Goal: Information Seeking & Learning: Learn about a topic

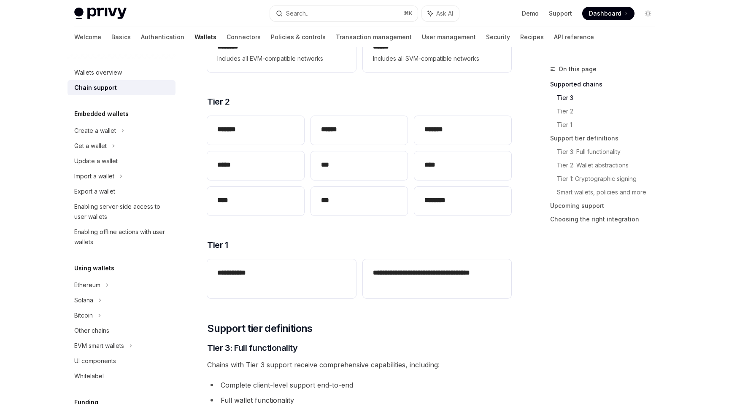
scroll to position [173, 0]
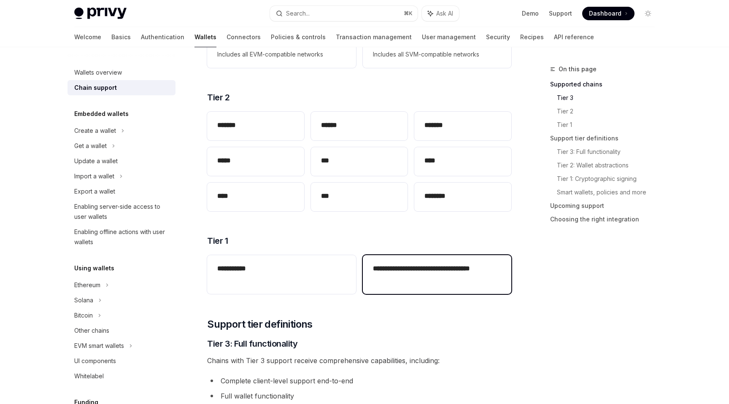
click at [429, 273] on h2 "**********" at bounding box center [437, 274] width 128 height 20
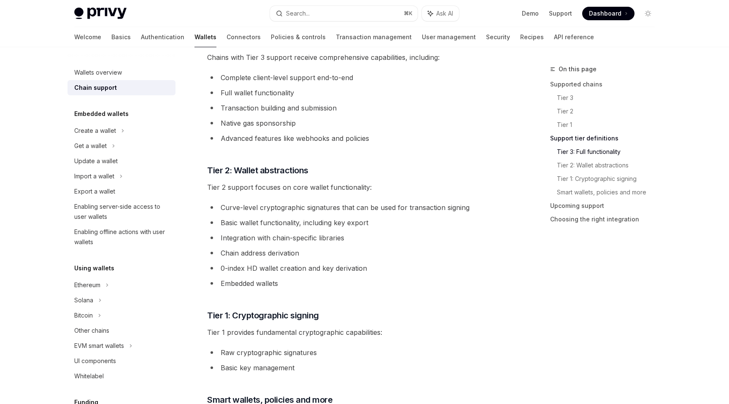
scroll to position [481, 0]
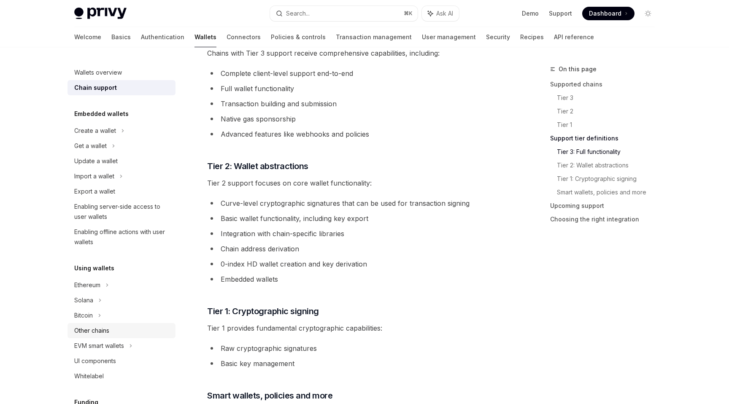
click at [95, 335] on div "Other chains" at bounding box center [91, 331] width 35 height 10
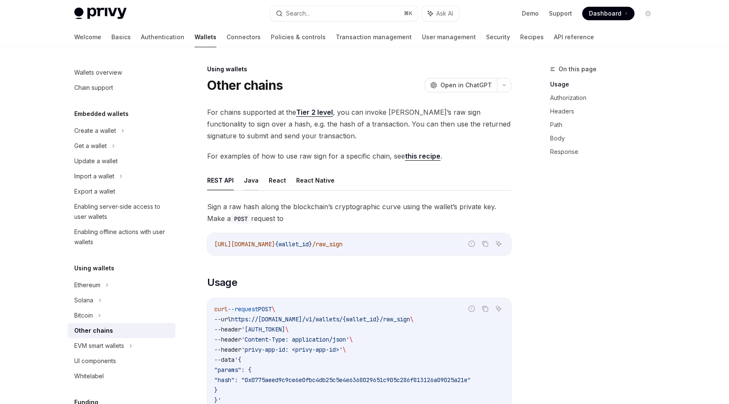
click at [248, 179] on button "Java" at bounding box center [251, 180] width 15 height 20
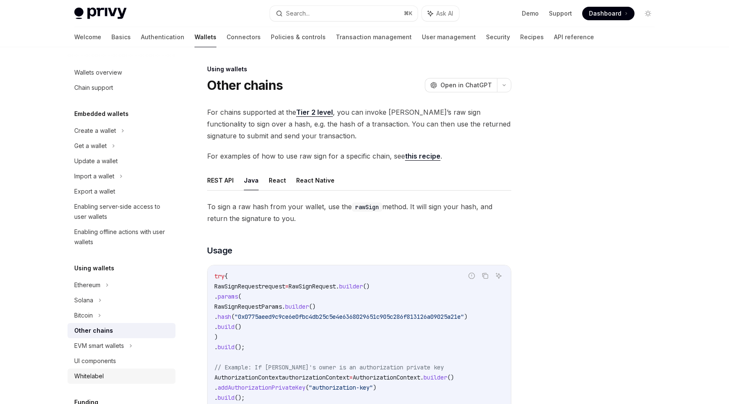
click at [96, 371] on div "Whitelabel" at bounding box center [89, 376] width 30 height 10
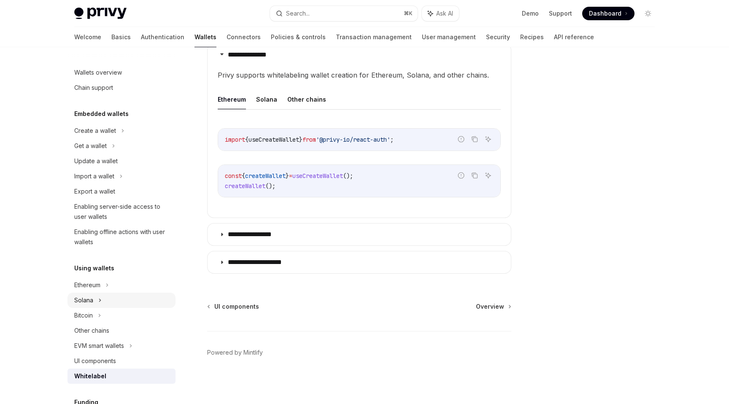
click at [116, 299] on div "Solana" at bounding box center [121, 300] width 108 height 15
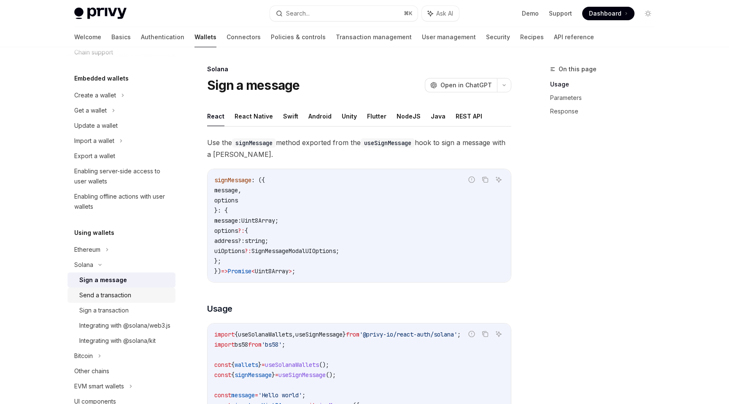
scroll to position [40, 0]
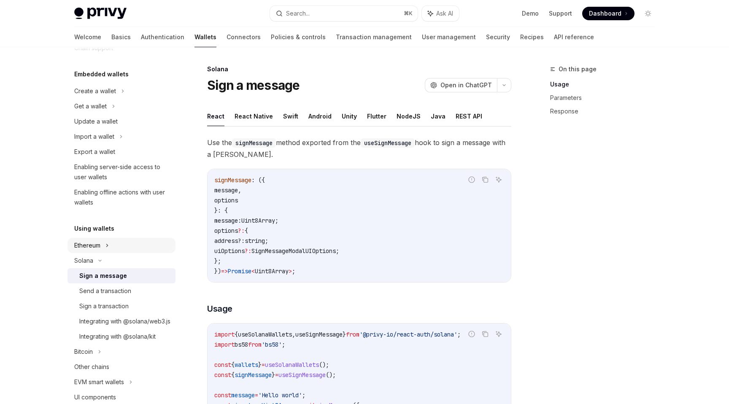
click at [103, 249] on div "Ethereum" at bounding box center [121, 245] width 108 height 15
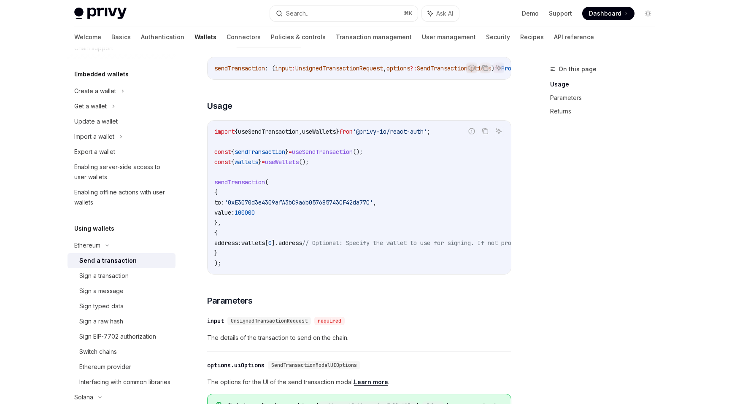
scroll to position [116, 0]
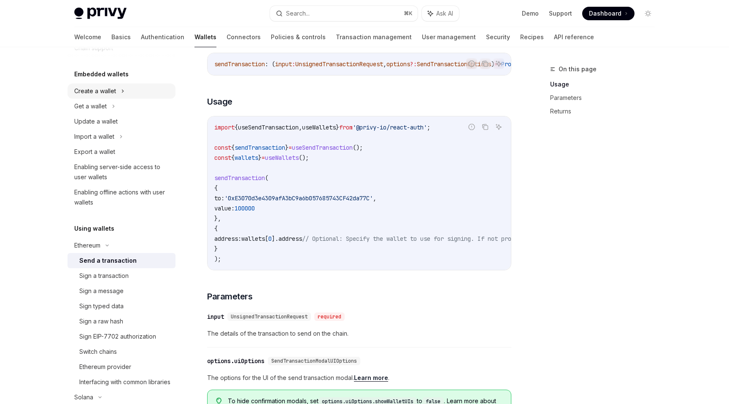
click at [104, 91] on div "Create a wallet" at bounding box center [95, 91] width 42 height 10
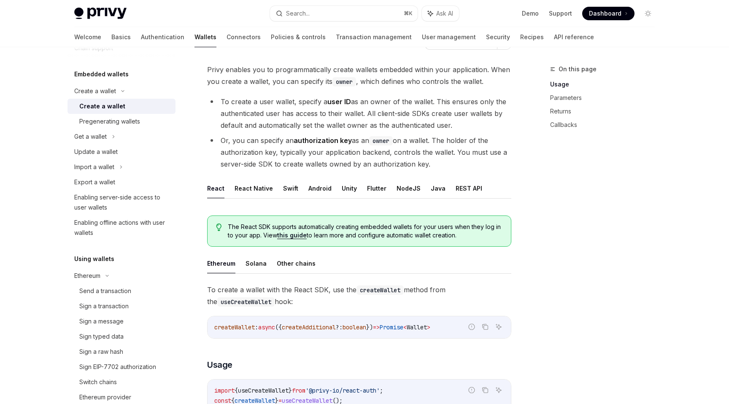
scroll to position [49, 0]
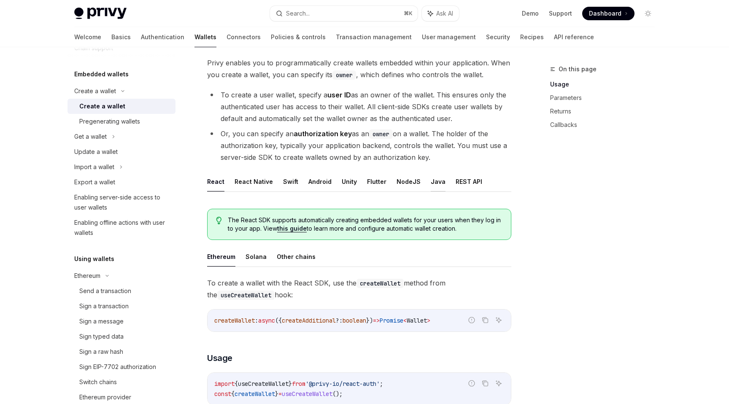
click at [437, 181] on button "Java" at bounding box center [438, 182] width 15 height 20
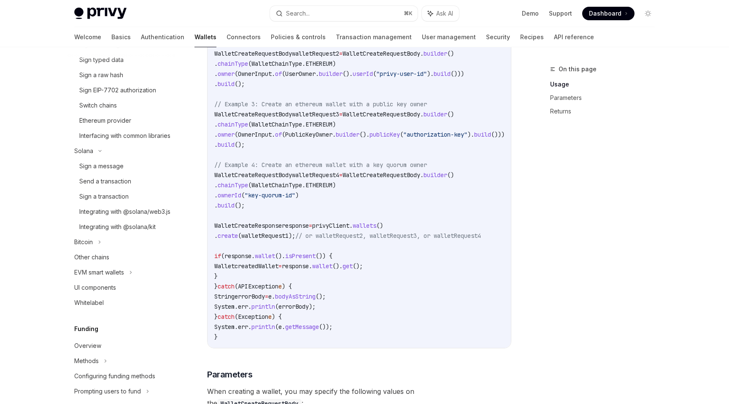
scroll to position [323, 0]
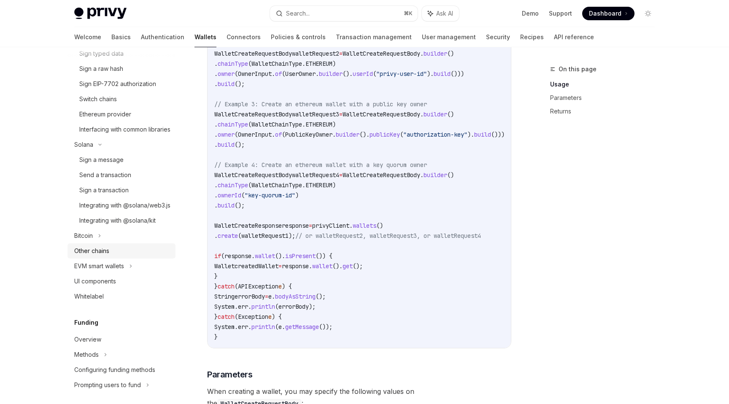
click at [103, 256] on div "Other chains" at bounding box center [91, 251] width 35 height 10
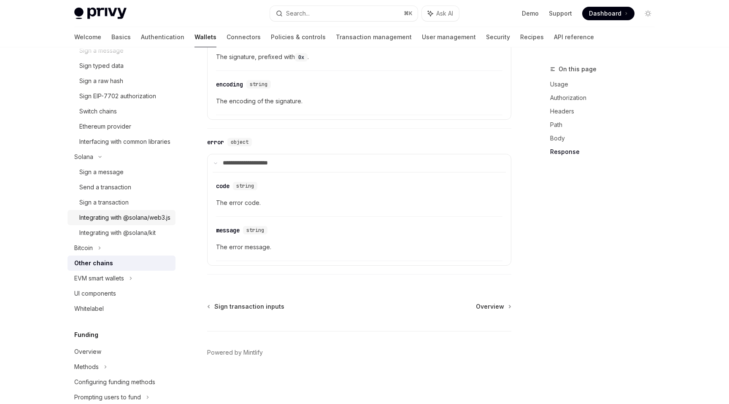
scroll to position [313, 0]
click at [117, 281] on div "EVM smart wallets" at bounding box center [99, 276] width 50 height 10
type textarea "*"
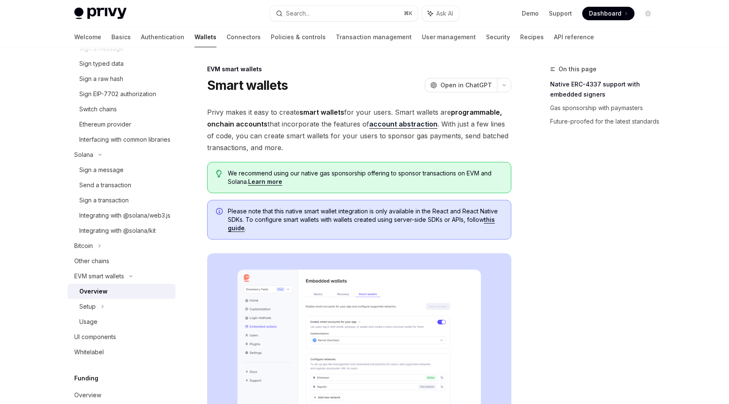
click at [491, 129] on span "Privy makes it easy to create smart wallets for your users. Smart wallets are p…" at bounding box center [359, 129] width 304 height 47
click at [491, 130] on span "Privy makes it easy to create smart wallets for your users. Smart wallets are p…" at bounding box center [359, 129] width 304 height 47
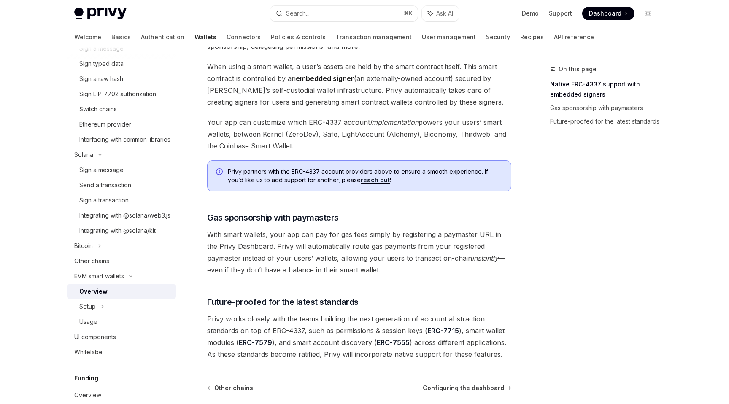
scroll to position [607, 0]
